Goal: Task Accomplishment & Management: Manage account settings

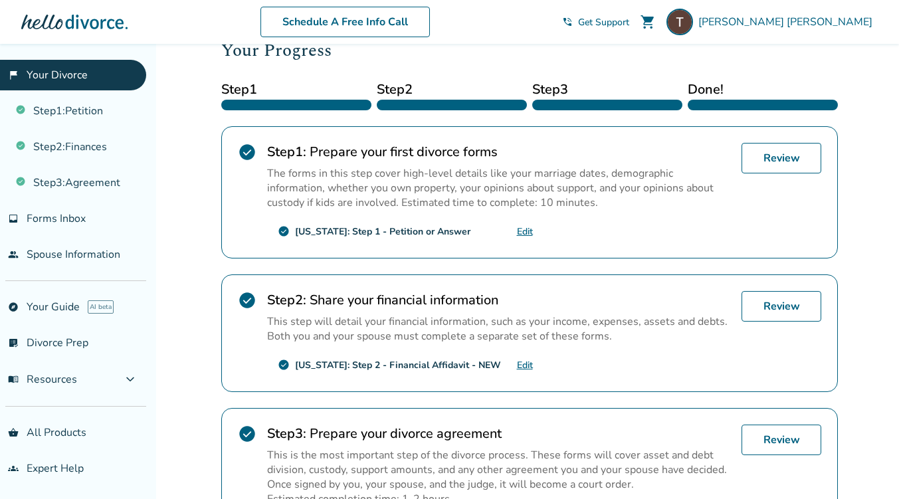
scroll to position [195, 0]
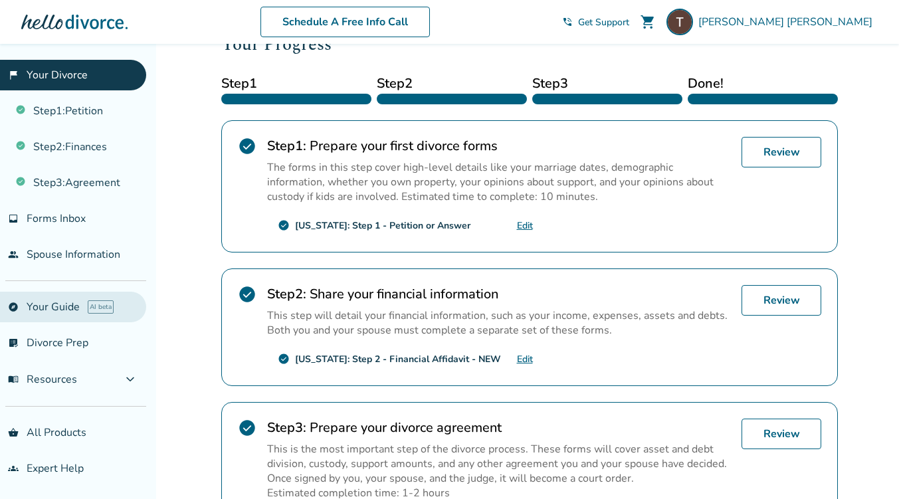
click at [71, 294] on link "explore Your Guide AI beta" at bounding box center [73, 307] width 146 height 31
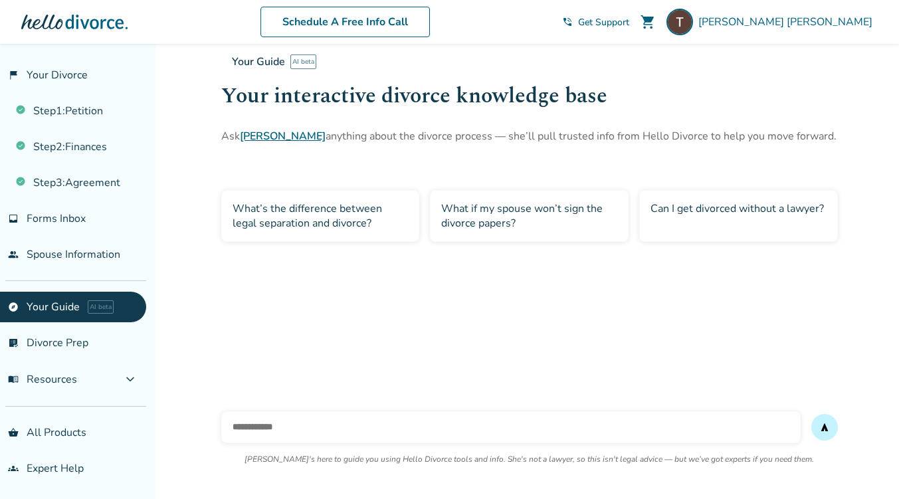
scroll to position [44, 0]
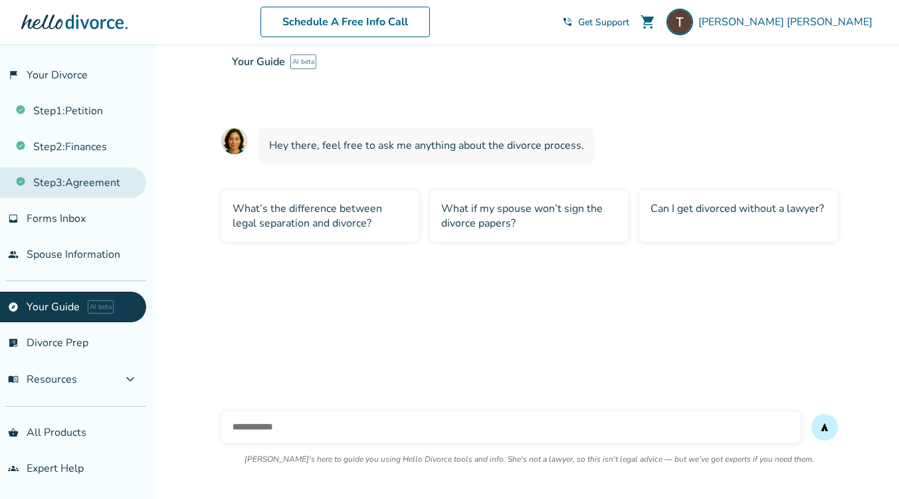
click at [93, 173] on link "Step 3 : Agreement" at bounding box center [73, 182] width 146 height 31
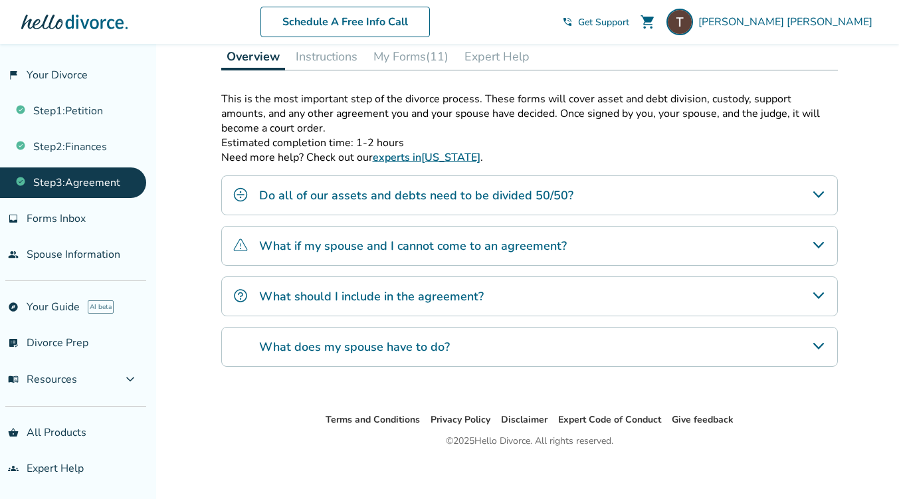
scroll to position [300, 0]
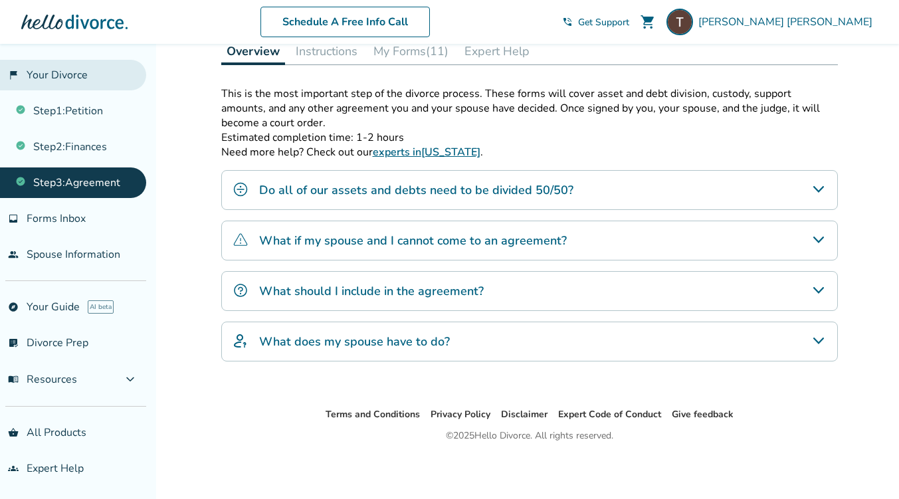
click at [64, 82] on link "flag_2 Your Divorce" at bounding box center [73, 75] width 146 height 31
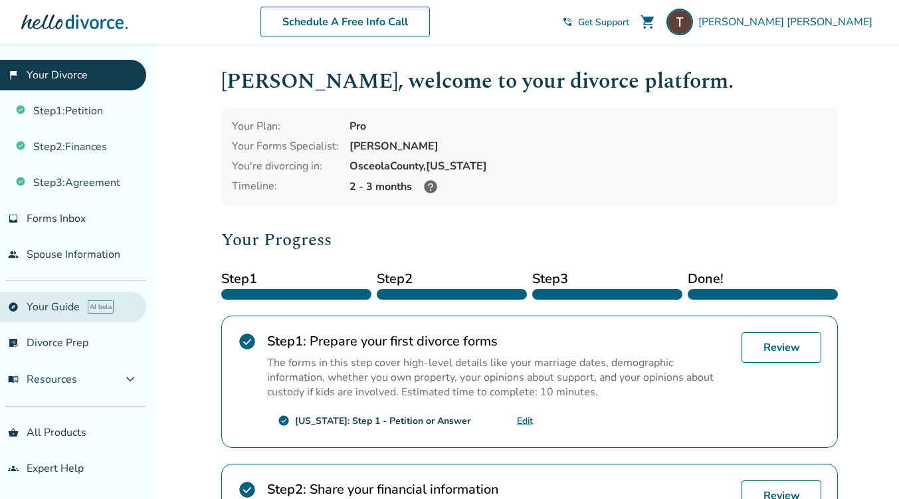
click at [85, 307] on link "explore Your Guide AI beta" at bounding box center [73, 307] width 146 height 31
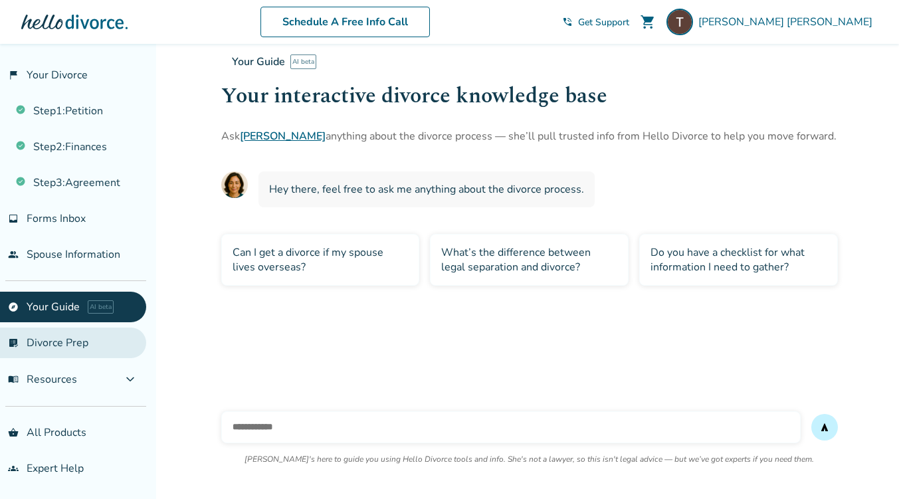
click at [72, 334] on link "list_alt_check Divorce Prep" at bounding box center [73, 343] width 146 height 31
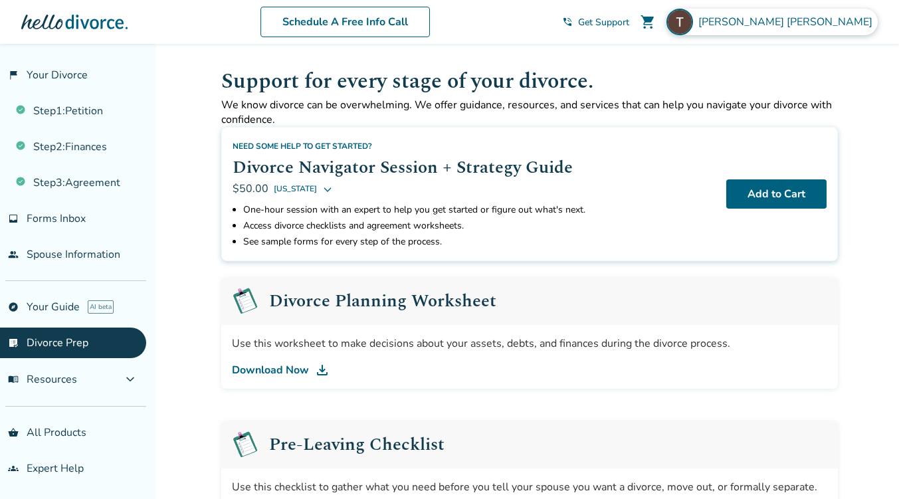
click at [803, 17] on div "[PERSON_NAME]" at bounding box center [771, 22] width 211 height 27
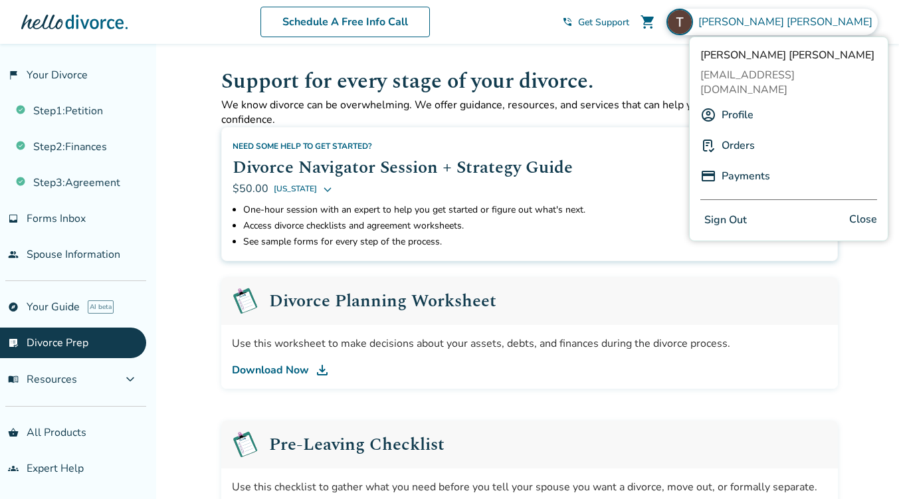
click at [727, 211] on button "Sign Out" at bounding box center [725, 220] width 50 height 19
